Goal: Transaction & Acquisition: Purchase product/service

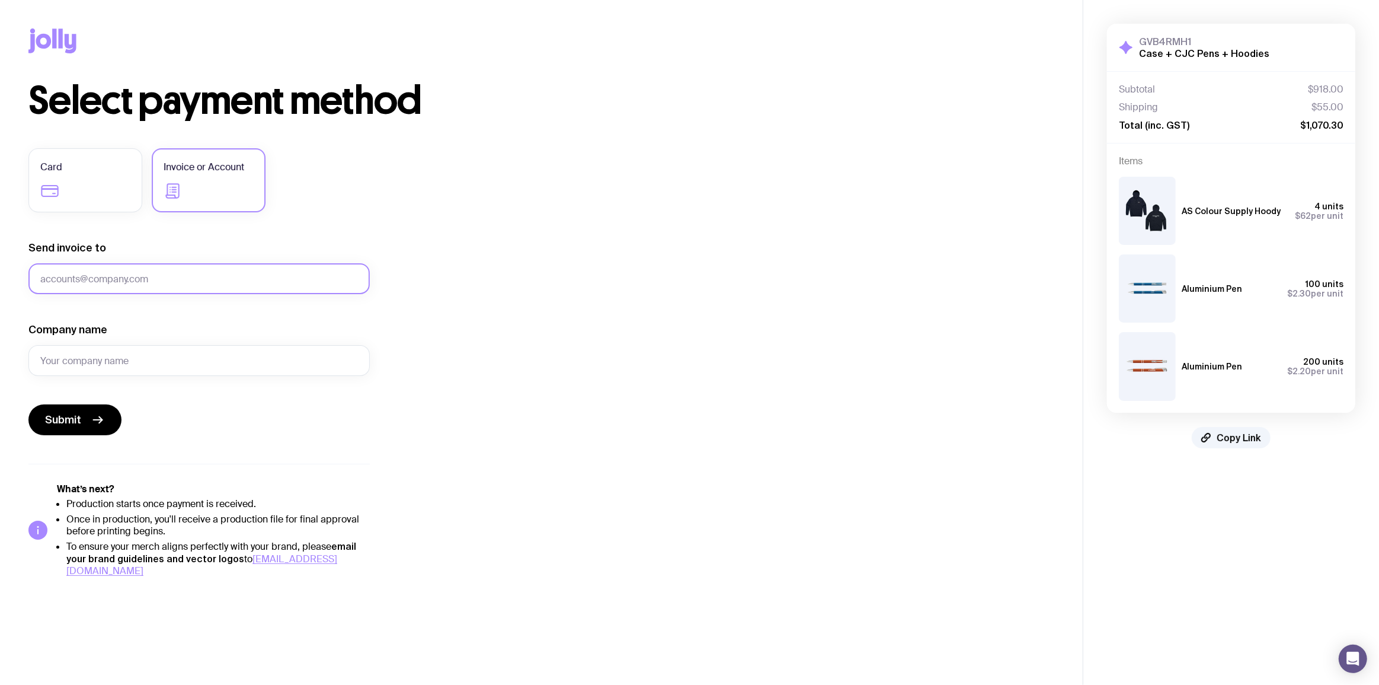
click at [106, 276] on input "Send invoice to" at bounding box center [198, 278] width 341 height 31
paste input "olivia.walsh@jacarandahub.com.au"
type input "olivia.walsh@jacarandahub.com.au"
click at [624, 222] on div "Select payment method Card Invoice or Account Send invoice to olivia.walsh@jaca…" at bounding box center [541, 329] width 1026 height 495
click at [136, 344] on div "Company name" at bounding box center [198, 348] width 341 height 53
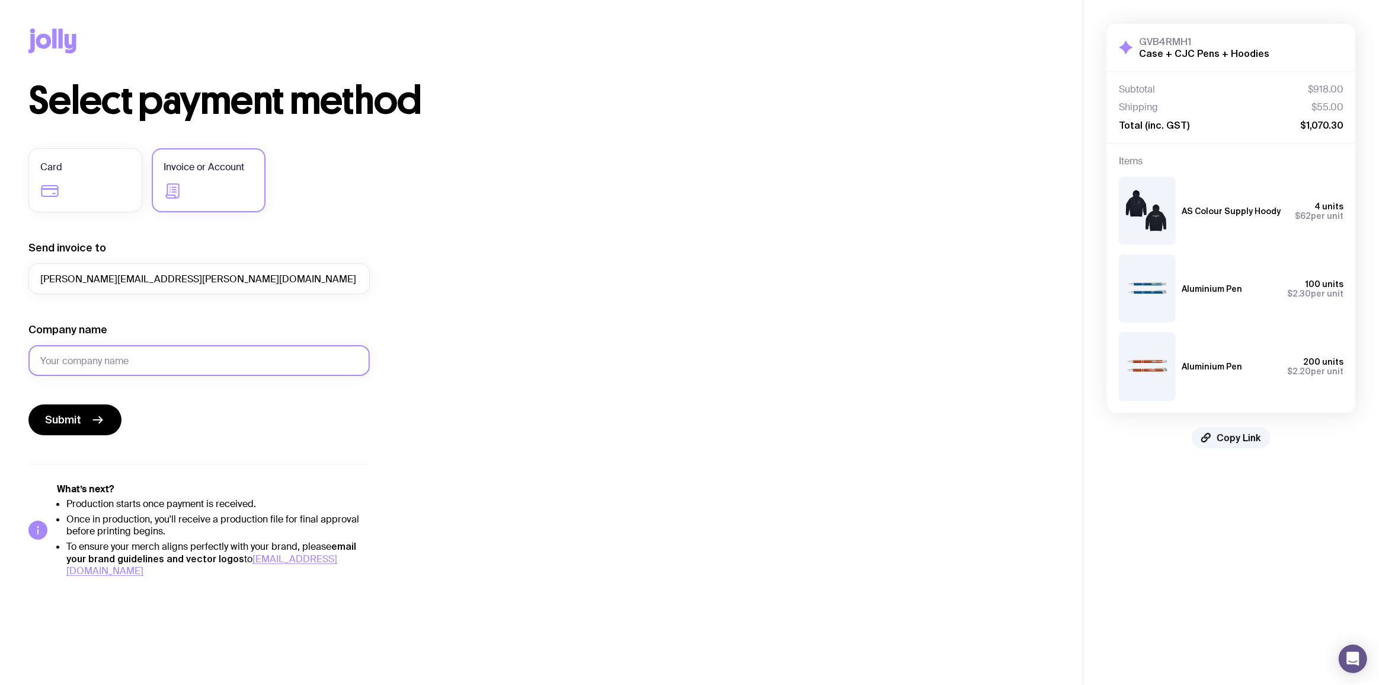
click at [138, 370] on input "Company name" at bounding box center [198, 360] width 341 height 31
type input "Jacaranda Hub"
click at [658, 162] on div "Select payment method Card Invoice or Account Send invoice to olivia.walsh@jaca…" at bounding box center [541, 329] width 1026 height 495
click at [695, 197] on div "Select payment method Card Invoice or Account Send invoice to olivia.walsh@jaca…" at bounding box center [541, 329] width 1026 height 495
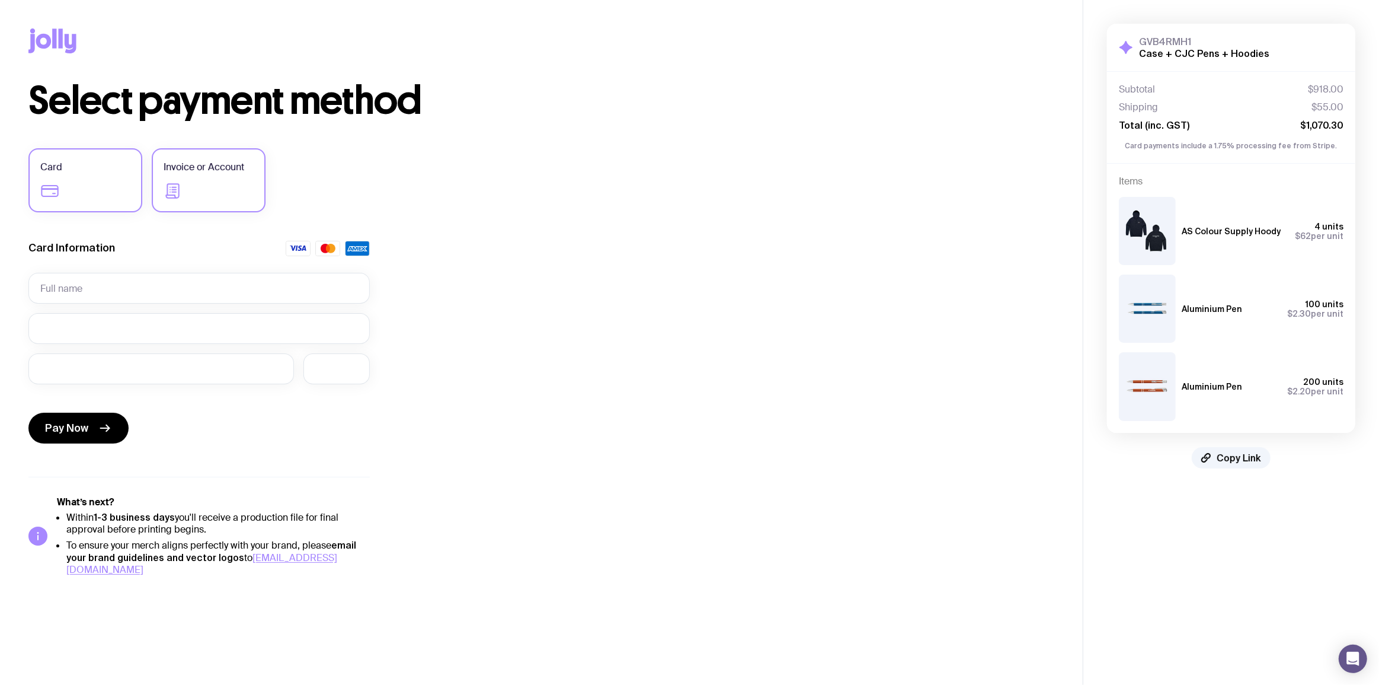
click at [213, 167] on span "Invoice or Account" at bounding box center [204, 167] width 81 height 14
click at [0, 0] on input "Invoice or Account" at bounding box center [0, 0] width 0 height 0
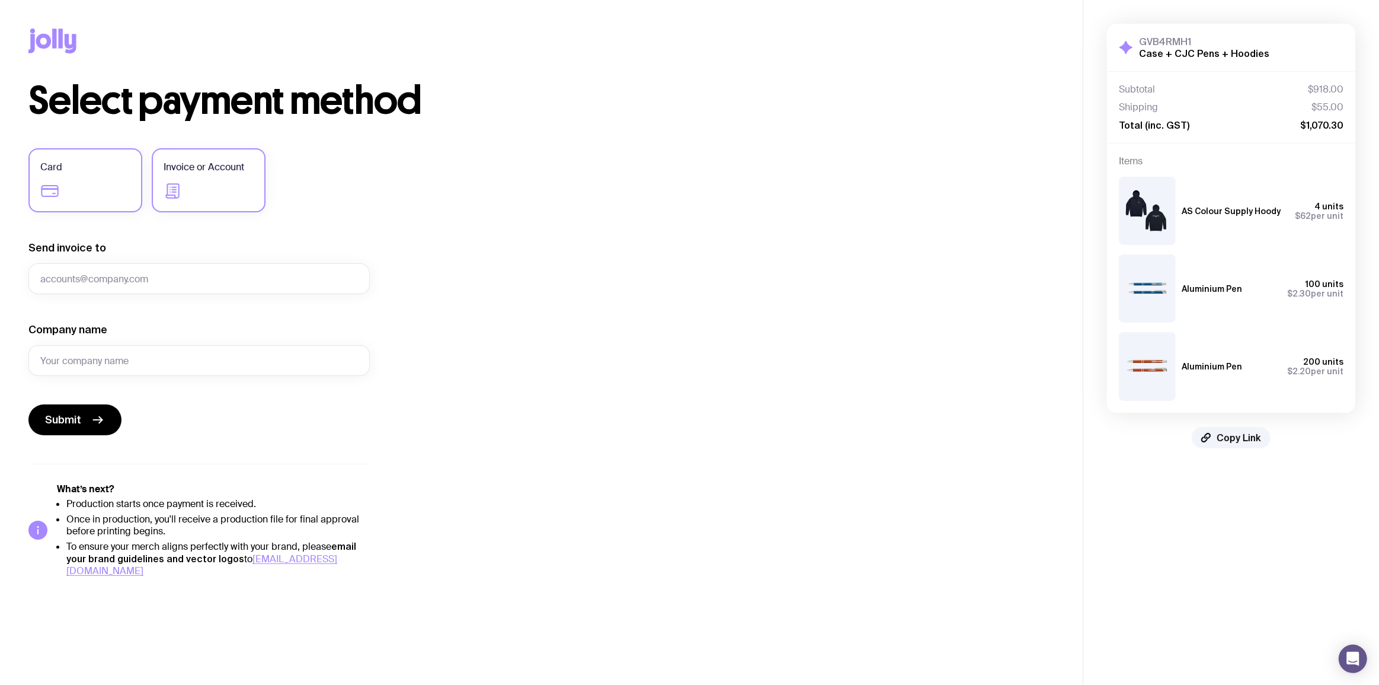
click at [113, 174] on label "Card" at bounding box center [85, 180] width 114 height 64
click at [0, 0] on input "Card" at bounding box center [0, 0] width 0 height 0
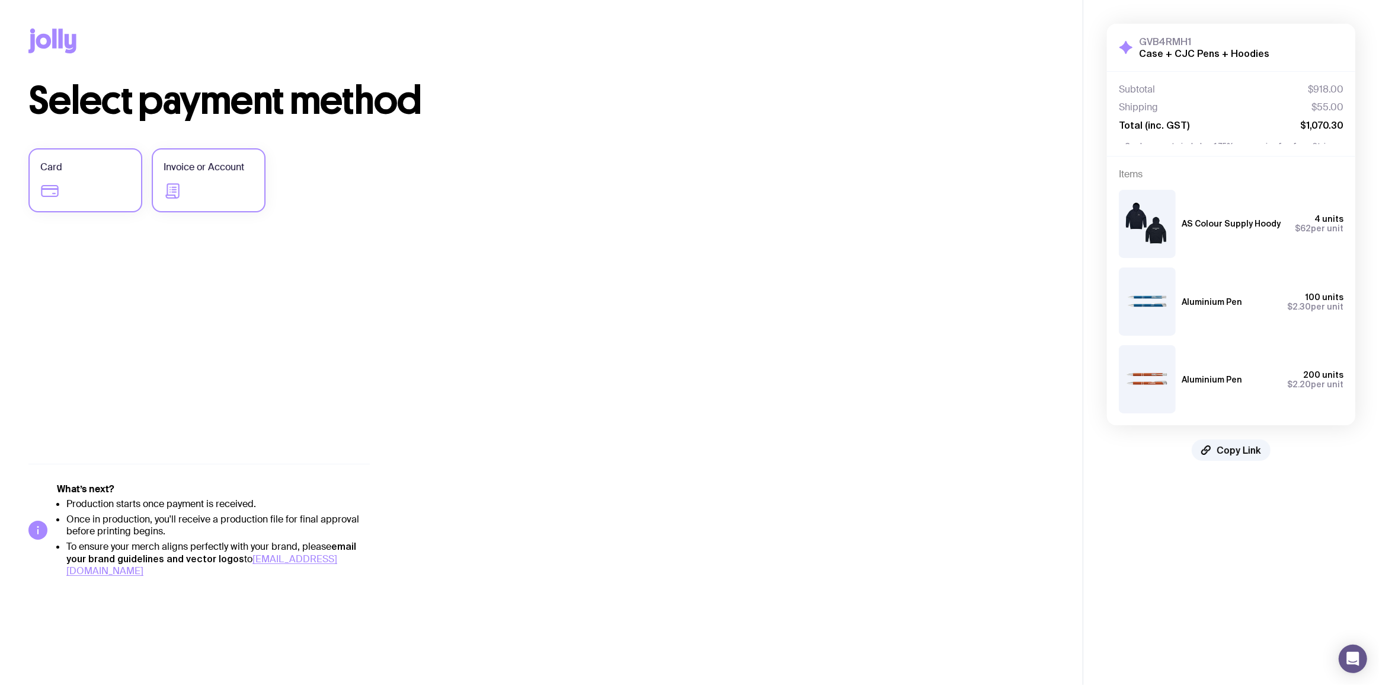
click at [254, 171] on label "Invoice or Account" at bounding box center [209, 180] width 114 height 64
click at [0, 0] on input "Invoice or Account" at bounding box center [0, 0] width 0 height 0
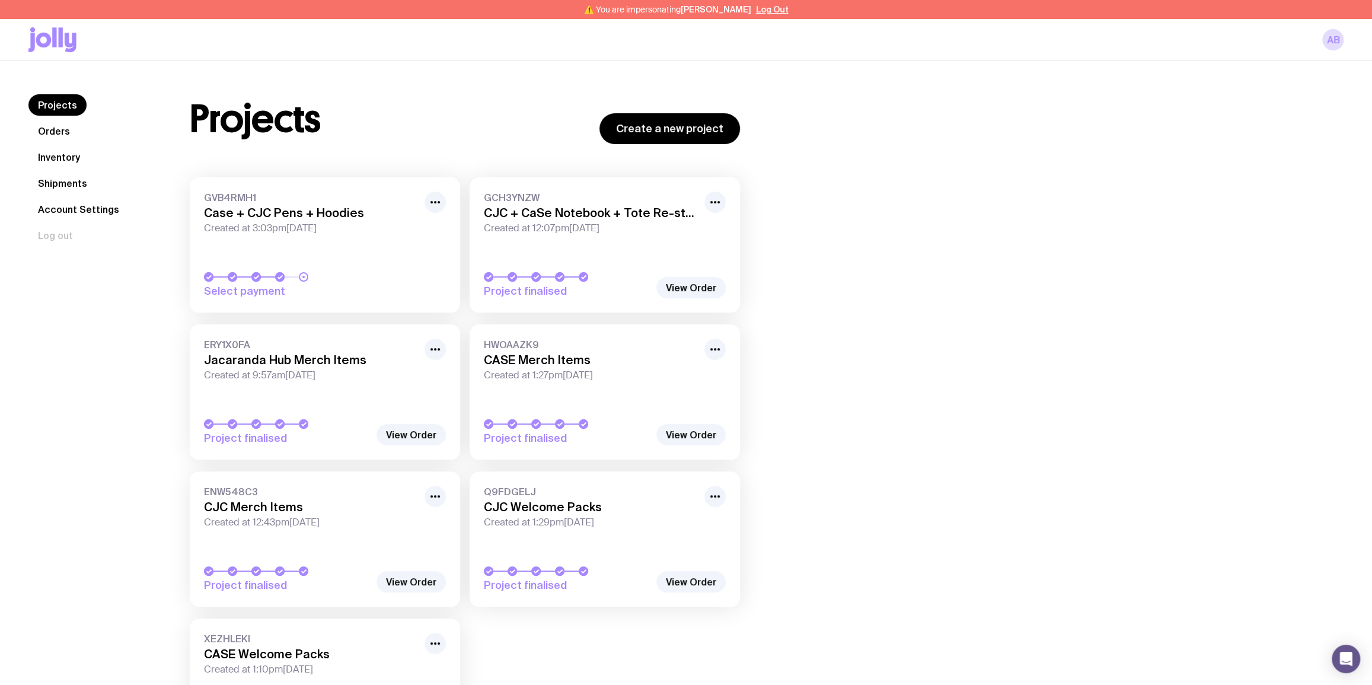
click at [302, 218] on h3 "Case + CJC Pens + Hoodies" at bounding box center [310, 213] width 213 height 14
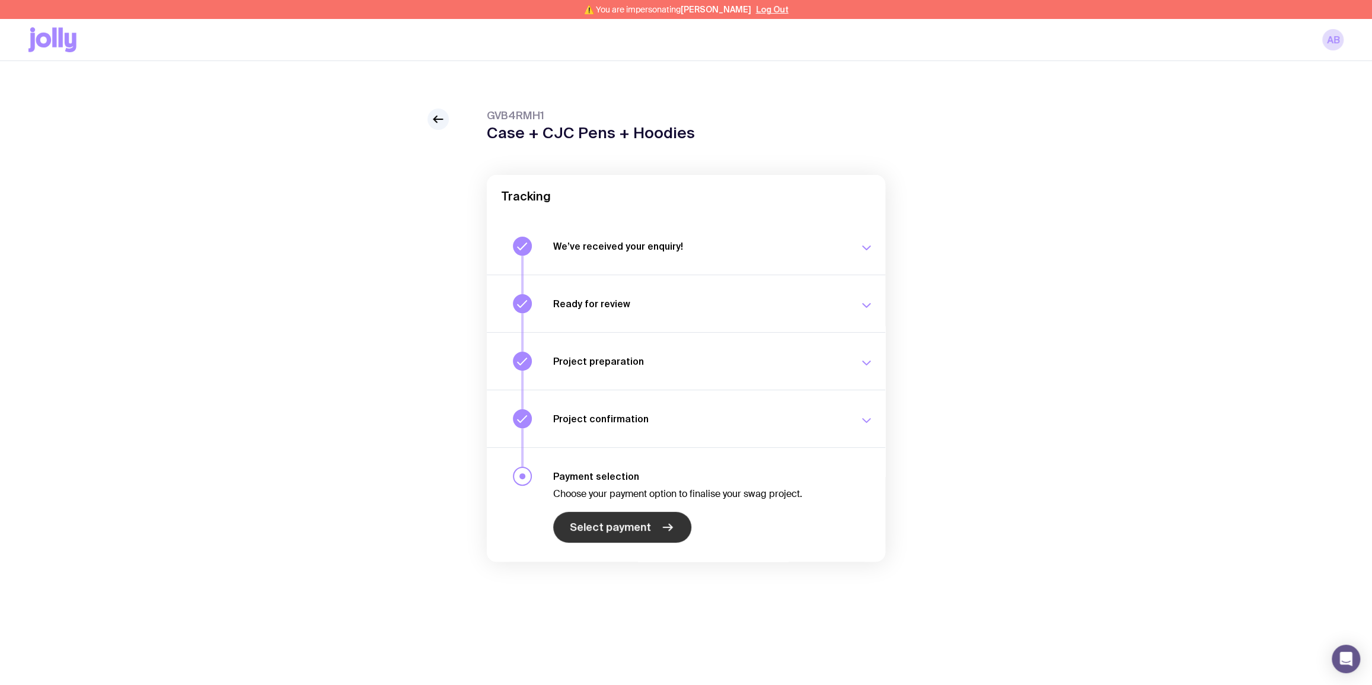
click at [641, 532] on span "Select payment" at bounding box center [610, 527] width 81 height 14
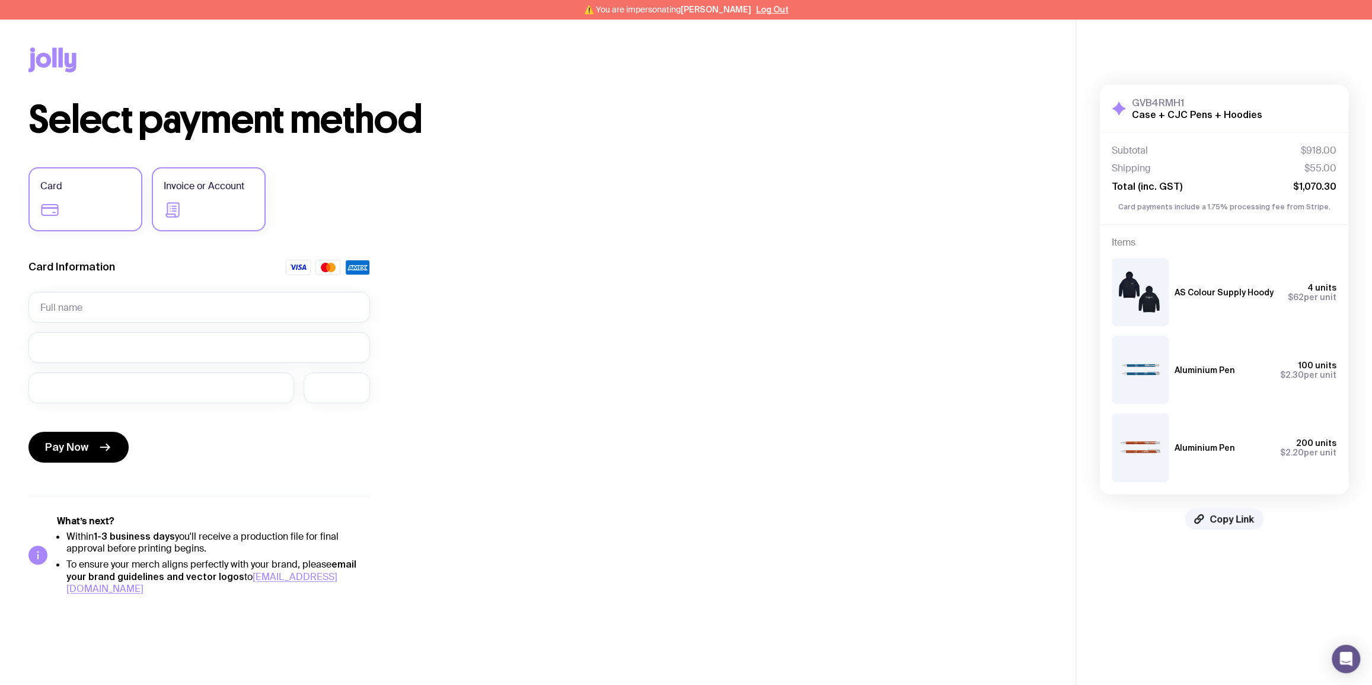
click at [210, 207] on label "Invoice or Account" at bounding box center [209, 199] width 114 height 64
click at [0, 0] on input "Invoice or Account" at bounding box center [0, 0] width 0 height 0
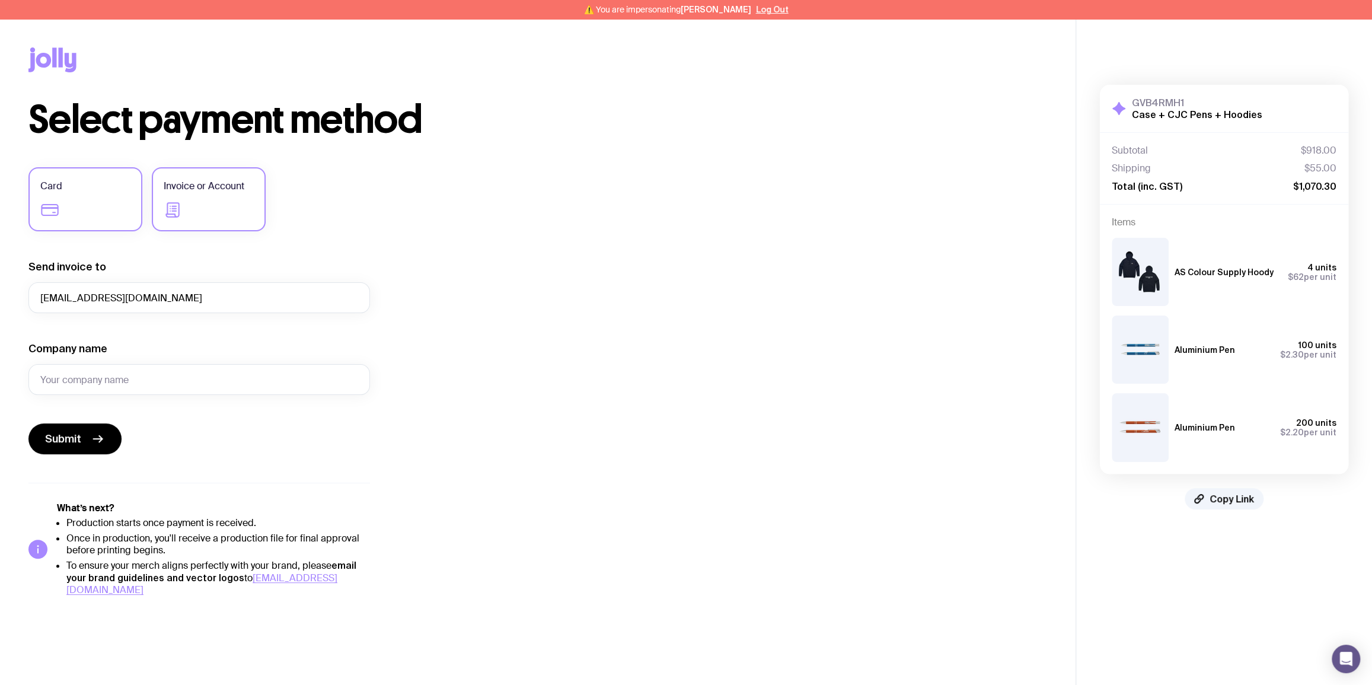
click at [84, 189] on label "Card" at bounding box center [85, 199] width 114 height 64
click at [0, 0] on input "Card" at bounding box center [0, 0] width 0 height 0
